Goal: Task Accomplishment & Management: Use online tool/utility

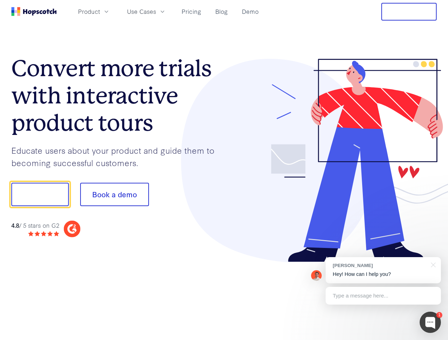
click at [224, 170] on div at bounding box center [330, 161] width 213 height 204
click at [100, 11] on span "Product" at bounding box center [89, 11] width 22 height 9
click at [156, 11] on span "Use Cases" at bounding box center [141, 11] width 29 height 9
click at [409, 12] on button "Free Trial" at bounding box center [408, 12] width 55 height 18
click at [40, 195] on button "Show me!" at bounding box center [39, 194] width 57 height 23
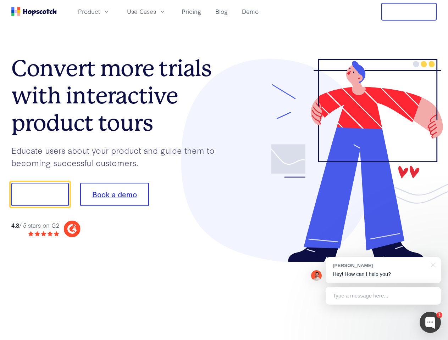
click at [114, 195] on button "Book a demo" at bounding box center [114, 194] width 69 height 23
click at [430, 323] on div at bounding box center [430, 322] width 21 height 21
click at [383, 271] on div "[PERSON_NAME] Hey! How can I help you?" at bounding box center [383, 270] width 115 height 26
click at [432, 265] on div at bounding box center [374, 194] width 133 height 237
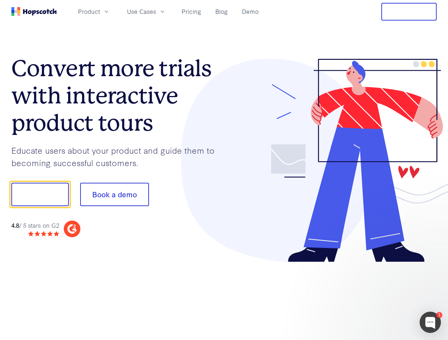
click at [383, 296] on div at bounding box center [374, 242] width 133 height 142
